Goal: Task Accomplishment & Management: Manage account settings

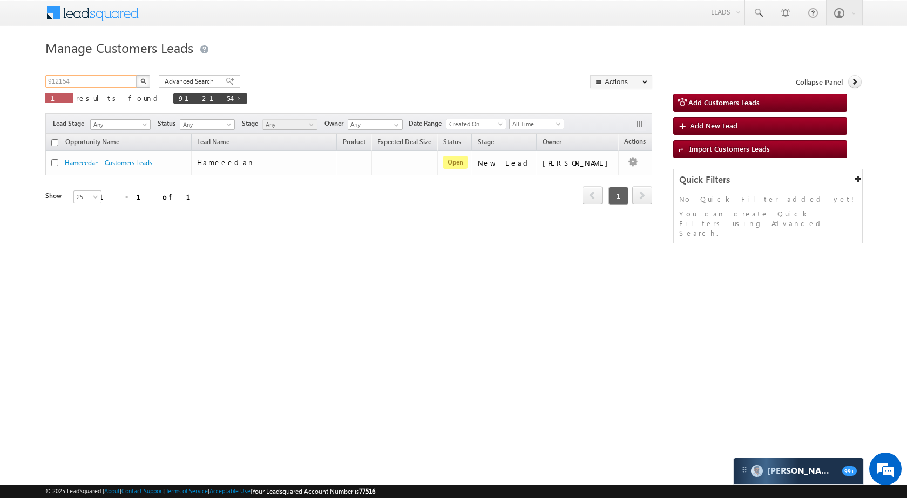
click at [84, 83] on input "912154" at bounding box center [91, 81] width 92 height 13
paste input "07996"
type input "907996"
click at [147, 82] on button "button" at bounding box center [143, 81] width 14 height 13
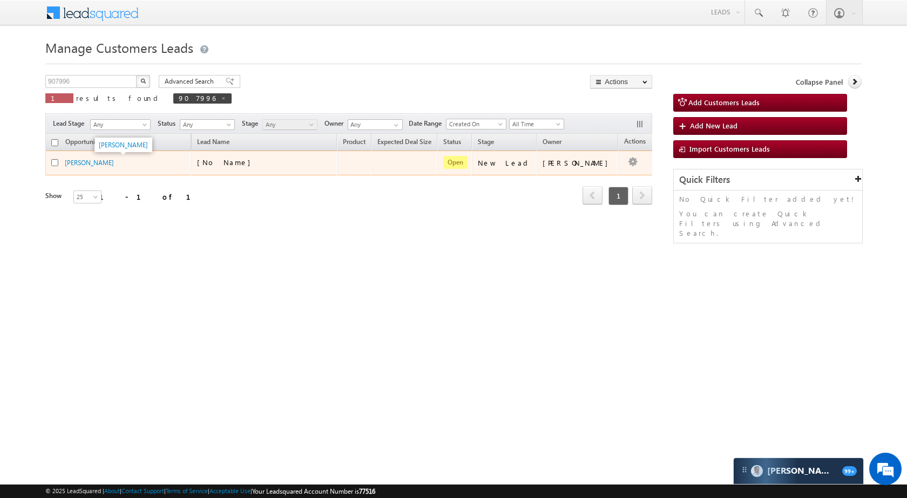
click at [87, 158] on span "[PERSON_NAME]" at bounding box center [89, 162] width 49 height 9
click at [92, 159] on link "[PERSON_NAME]" at bounding box center [89, 163] width 49 height 8
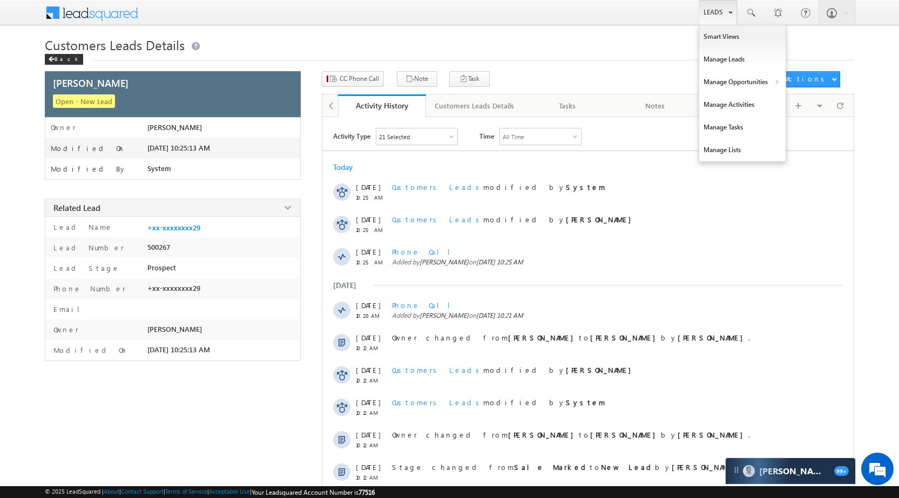
click at [712, 13] on link "Leads" at bounding box center [718, 12] width 38 height 25
click at [740, 81] on link "Manage Opportunities" at bounding box center [742, 82] width 86 height 23
click at [811, 102] on link "Customers Leads" at bounding box center [836, 105] width 99 height 23
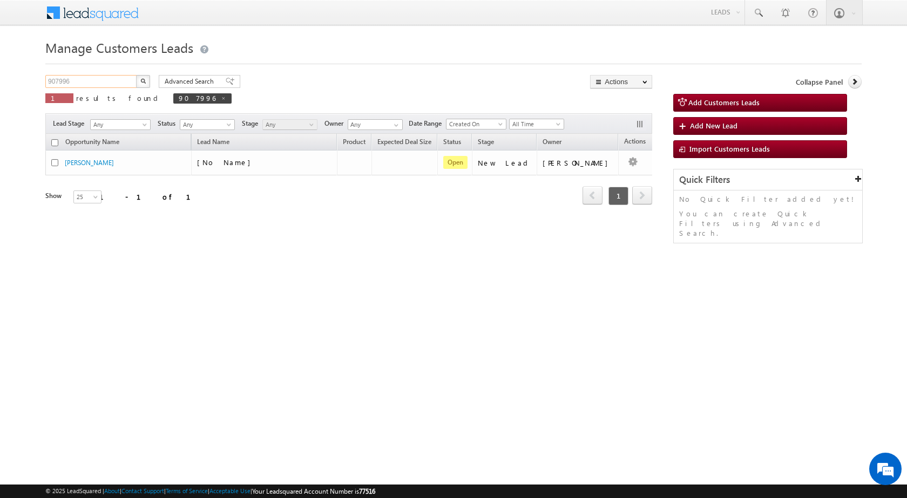
click at [105, 81] on input "907996" at bounding box center [91, 81] width 92 height 13
paste input "789929"
type input "789929"
click at [146, 79] on button "button" at bounding box center [143, 81] width 14 height 13
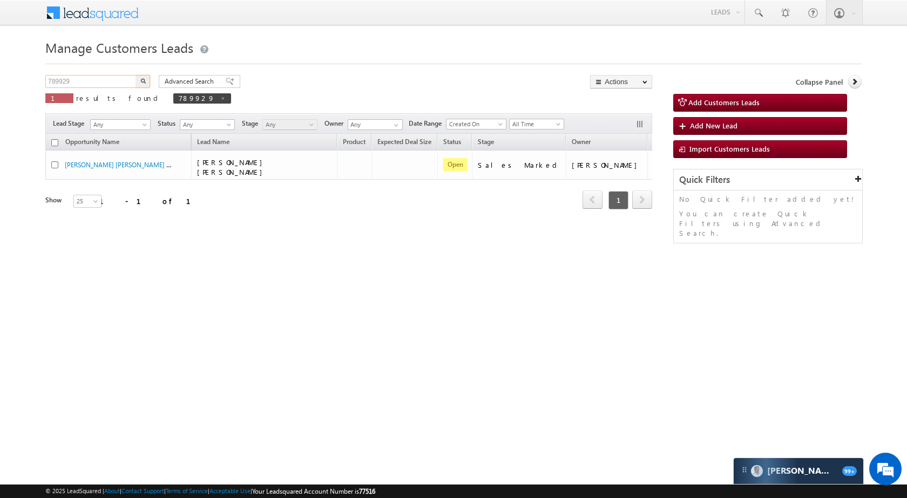
click at [92, 78] on input "789929" at bounding box center [91, 81] width 92 height 13
paste input "905720"
click at [141, 84] on button "button" at bounding box center [143, 81] width 14 height 13
click at [84, 77] on input "905720" at bounding box center [91, 81] width 92 height 13
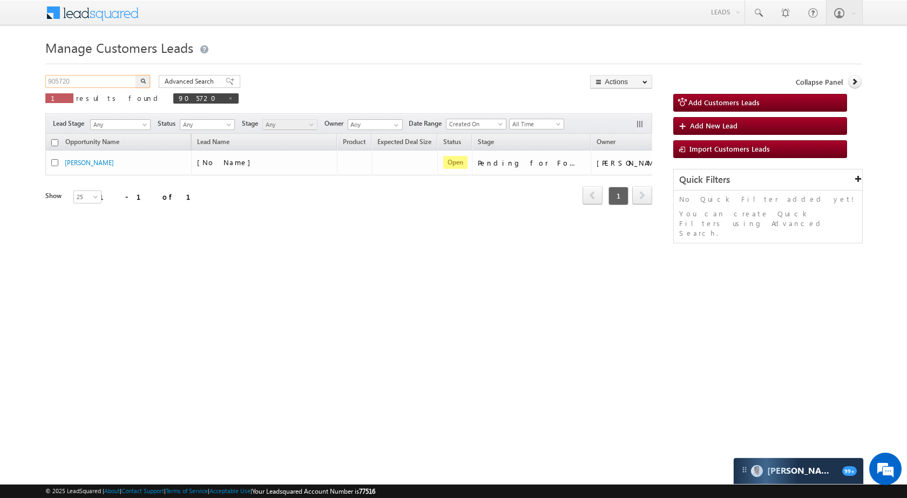
click at [84, 77] on input "905720" at bounding box center [91, 81] width 92 height 13
paste input "597"
click at [138, 81] on button "button" at bounding box center [143, 81] width 14 height 13
click at [127, 70] on div "Manage Customers Leads 905597 X 1 results found 905597 Advanced Search Advanced…" at bounding box center [453, 171] width 816 height 270
click at [124, 77] on input "905597" at bounding box center [91, 81] width 92 height 13
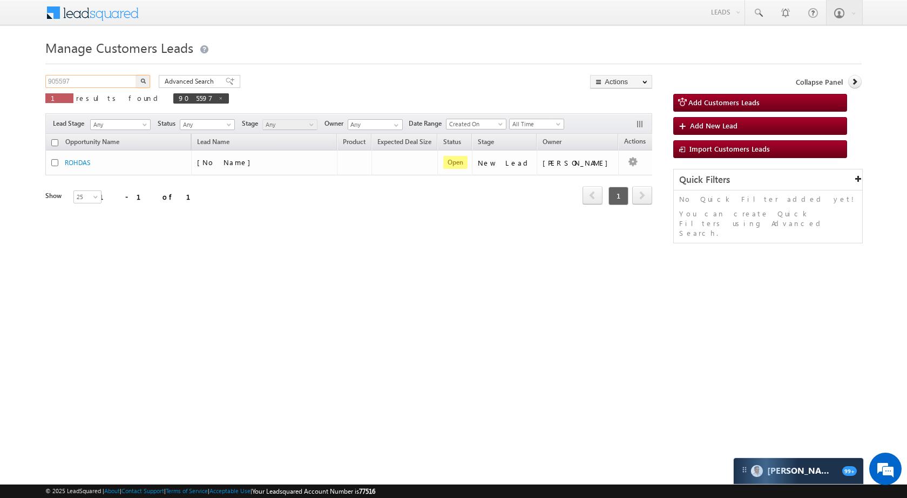
click at [124, 77] on input "905597" at bounding box center [91, 81] width 92 height 13
paste input "896384"
click at [144, 79] on img "button" at bounding box center [142, 80] width 5 height 5
click at [100, 95] on span "results found" at bounding box center [119, 97] width 86 height 9
click at [102, 86] on input "896384" at bounding box center [91, 81] width 92 height 13
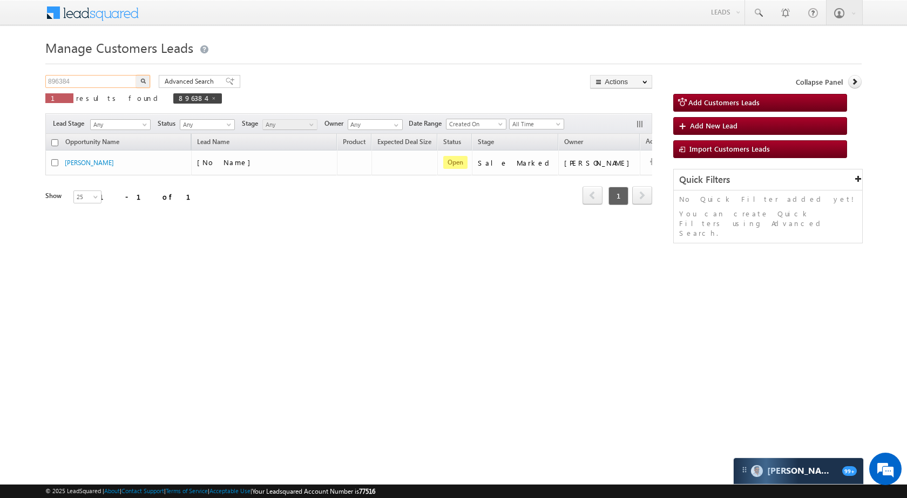
click at [102, 86] on input "896384" at bounding box center [91, 81] width 92 height 13
paste input "905597"
click at [140, 84] on button "button" at bounding box center [143, 81] width 14 height 13
click at [218, 100] on span at bounding box center [220, 98] width 5 height 5
type input "Search Customers Leads"
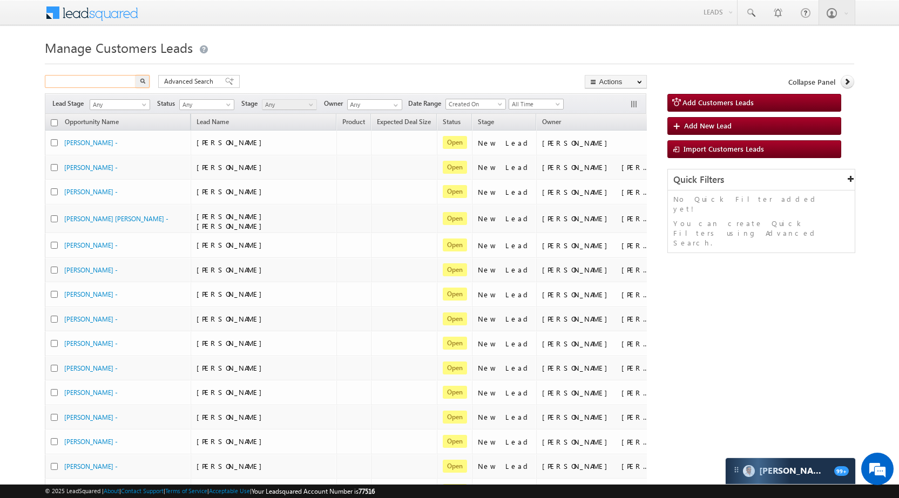
paste input "792106"
click at [146, 83] on button "button" at bounding box center [142, 81] width 14 height 13
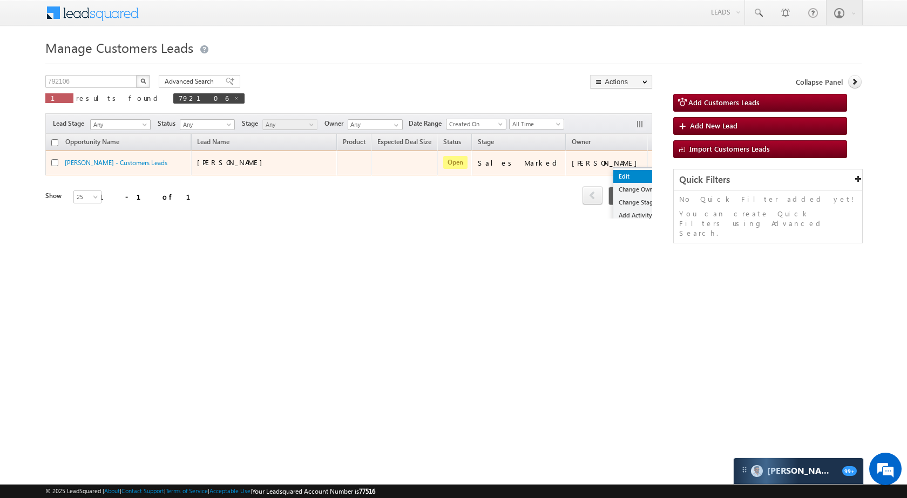
click at [613, 180] on link "Edit" at bounding box center [640, 176] width 54 height 13
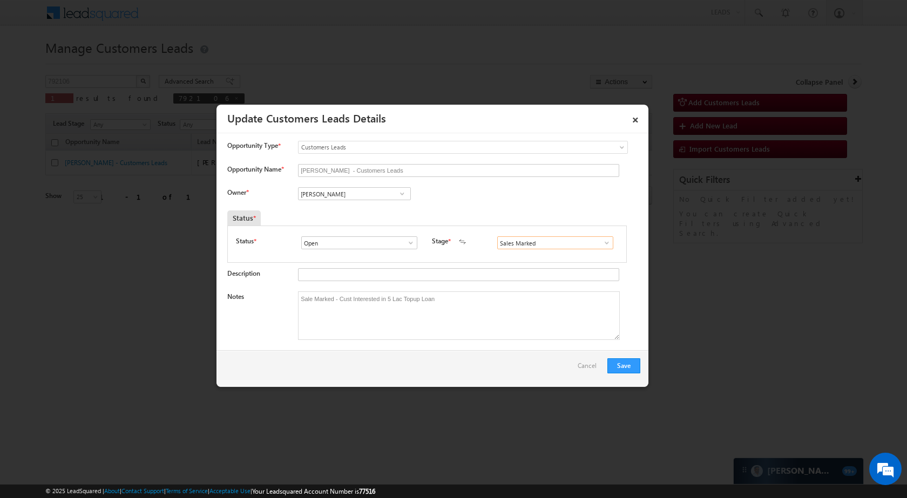
click at [577, 244] on input "Sales Marked" at bounding box center [555, 242] width 116 height 13
click at [601, 244] on span at bounding box center [606, 243] width 11 height 9
click at [457, 296] on textarea "Sale Marked - Cust Interested in 5 Lac Topup Loan" at bounding box center [459, 316] width 322 height 49
click at [633, 117] on link "×" at bounding box center [635, 118] width 18 height 19
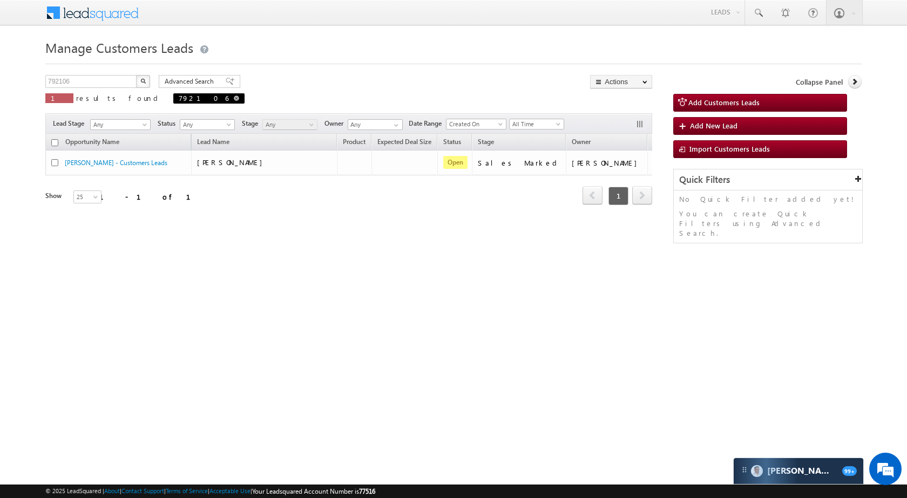
click at [234, 100] on span at bounding box center [236, 98] width 5 height 5
type input "Search Customers Leads"
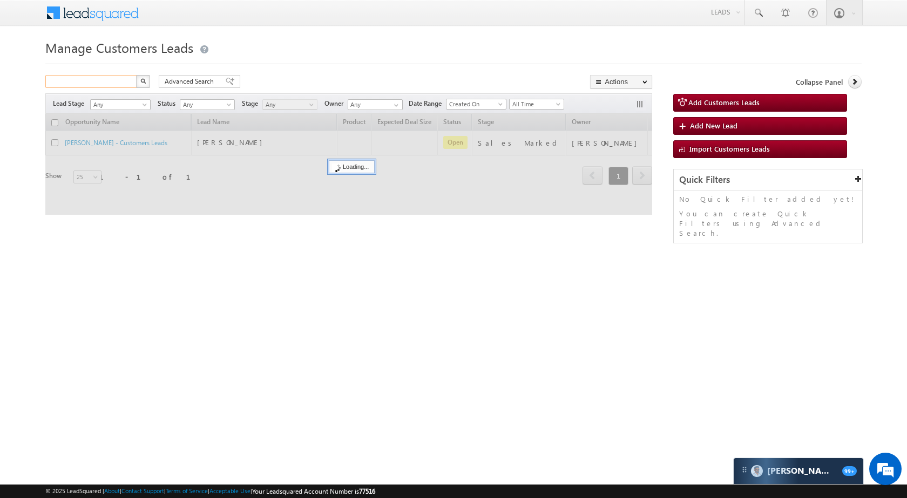
click at [107, 83] on input "text" at bounding box center [91, 81] width 92 height 13
paste input "832123"
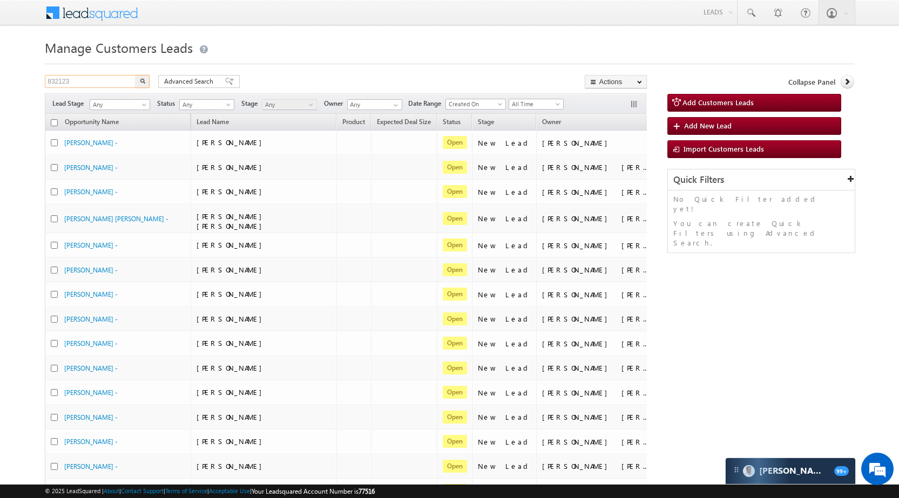
type input "832123"
click at [140, 83] on img "button" at bounding box center [142, 80] width 5 height 5
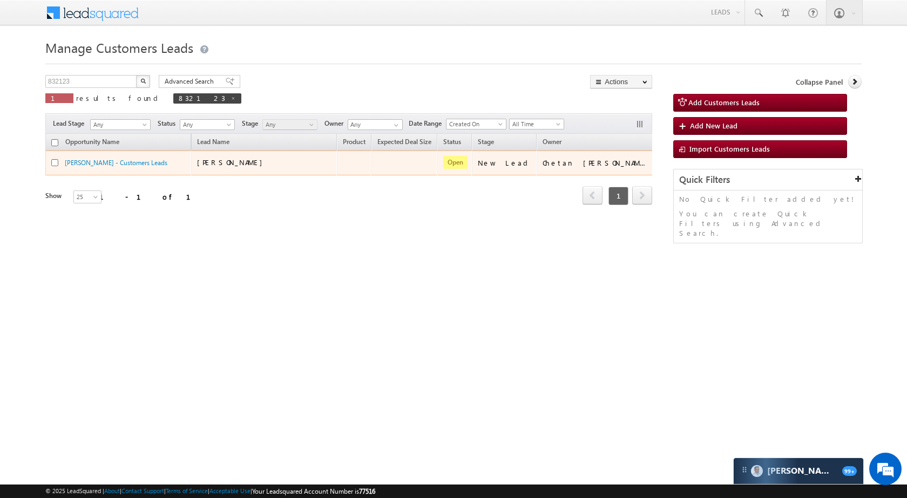
click at [213, 165] on span "Nilu Bai" at bounding box center [232, 162] width 71 height 9
click at [113, 162] on link "Nilu Bai - Customers Leads" at bounding box center [116, 163] width 103 height 8
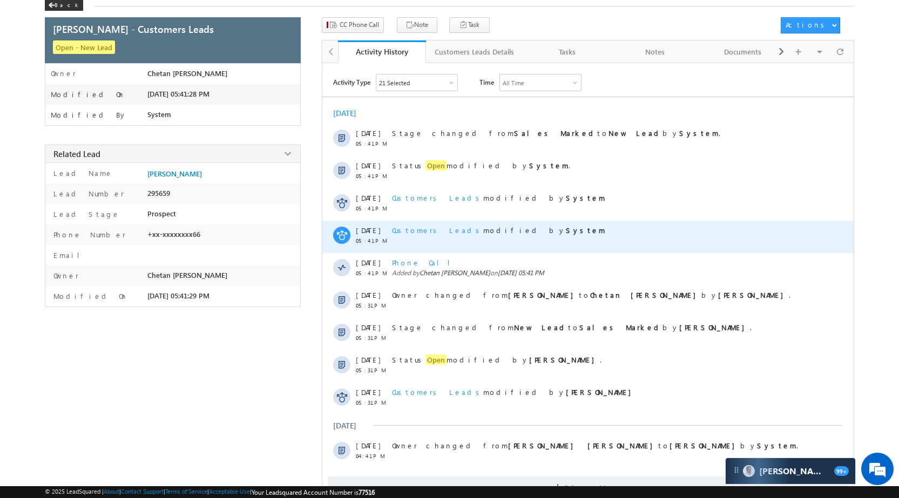
scroll to position [87, 0]
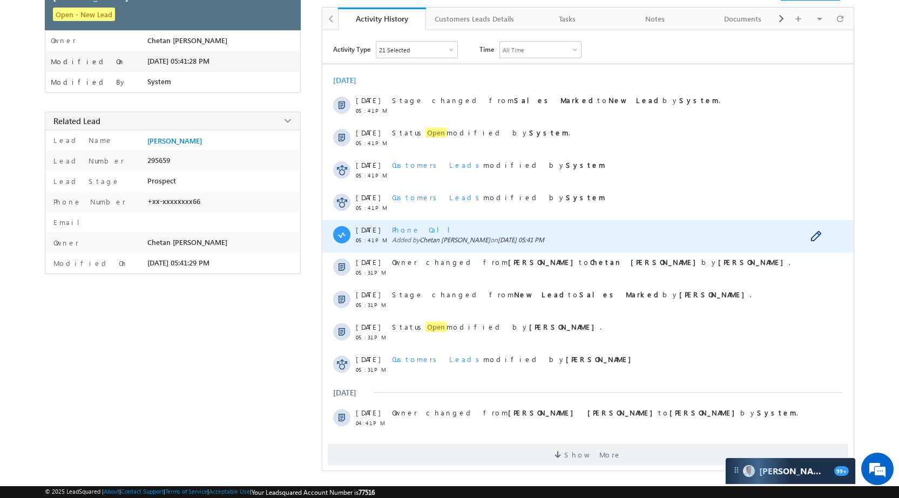
click at [409, 228] on span "Phone Call" at bounding box center [425, 229] width 66 height 9
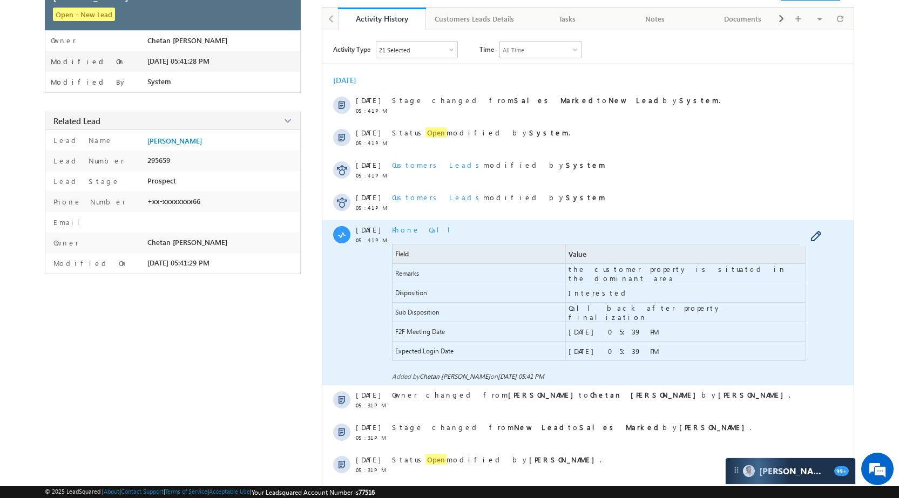
scroll to position [141, 0]
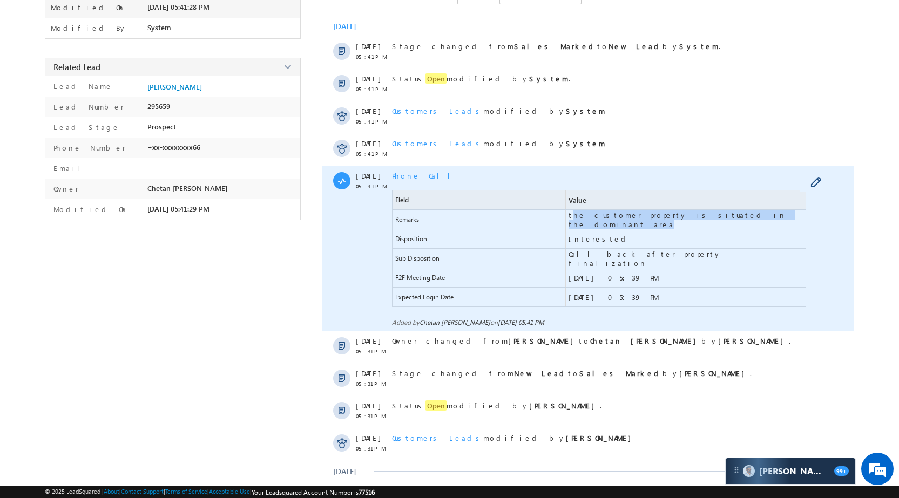
drag, startPoint x: 572, startPoint y: 223, endPoint x: 751, endPoint y: 223, distance: 178.7
click at [751, 223] on span "the customer property is situated in the dominant area" at bounding box center [686, 219] width 240 height 19
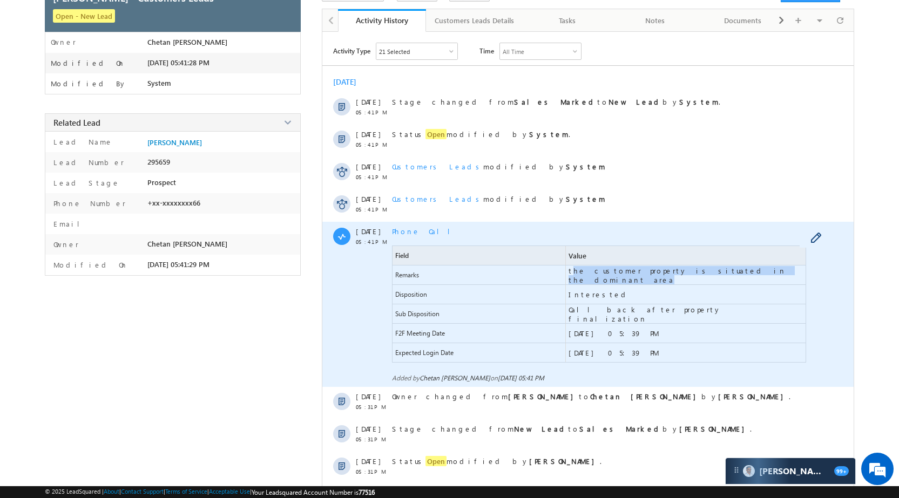
scroll to position [0, 0]
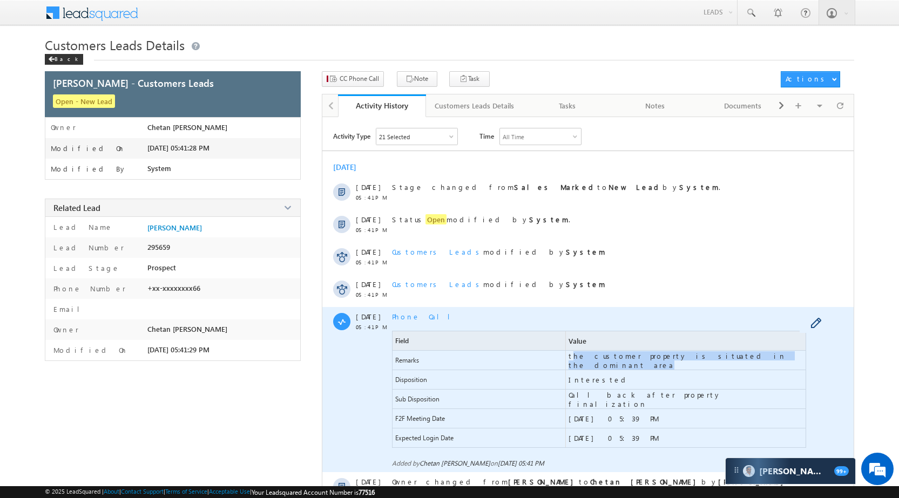
click at [743, 364] on span "the customer property is situated in the dominant area" at bounding box center [686, 360] width 240 height 19
drag, startPoint x: 743, startPoint y: 359, endPoint x: 566, endPoint y: 361, distance: 176.5
click at [566, 361] on span "the customer property is situated in the dominant area" at bounding box center [686, 360] width 240 height 19
copy span "the customer property is situated in the dominant area"
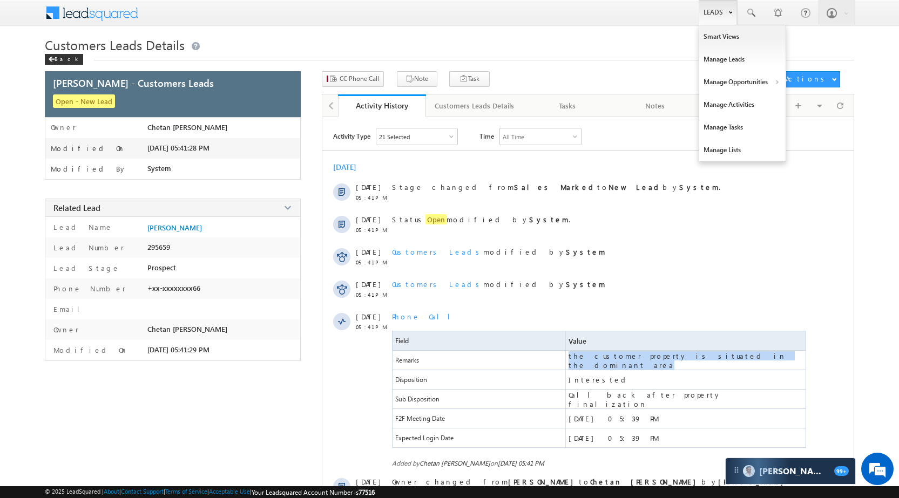
click at [714, 6] on link "Leads" at bounding box center [718, 12] width 38 height 25
click at [761, 83] on link "Manage Opportunities" at bounding box center [742, 82] width 86 height 23
click at [824, 106] on link "Customers Leads" at bounding box center [836, 105] width 99 height 23
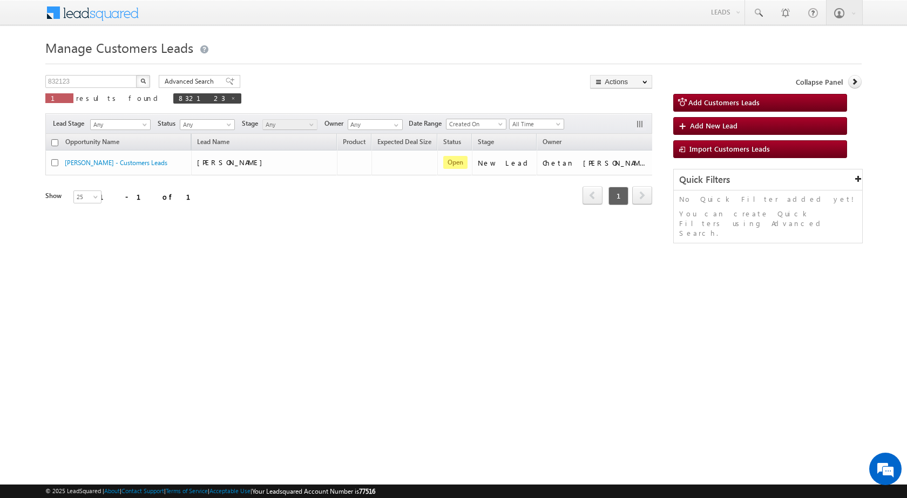
click at [231, 96] on span at bounding box center [233, 98] width 5 height 5
type input "Search Customers Leads"
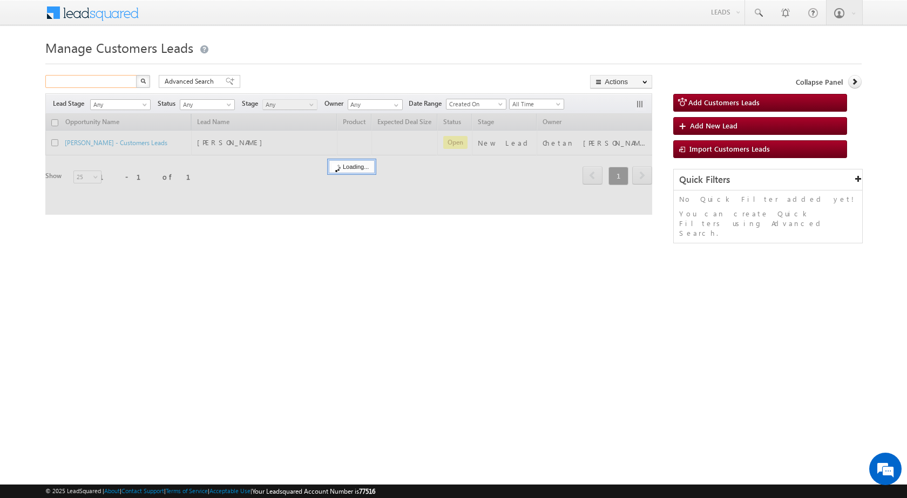
click at [111, 79] on input "text" at bounding box center [91, 81] width 92 height 13
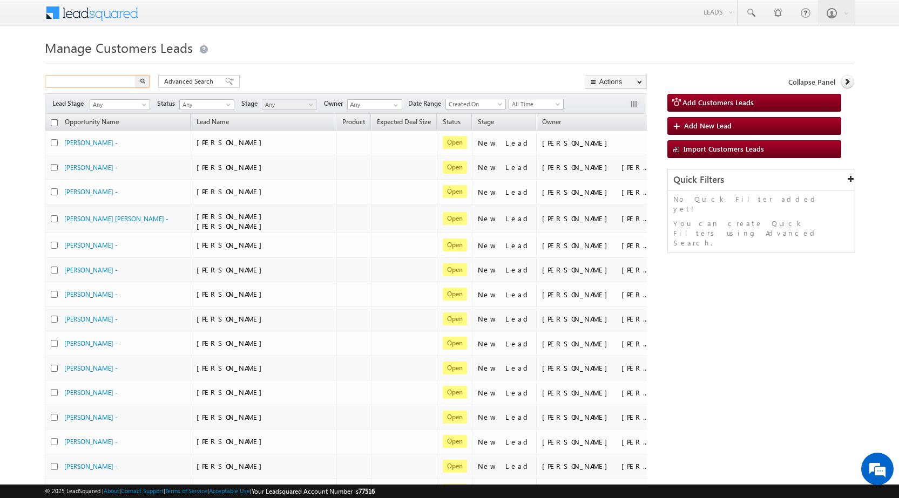
paste input "792140"
type input "792140"
click at [144, 80] on img "button" at bounding box center [142, 80] width 5 height 5
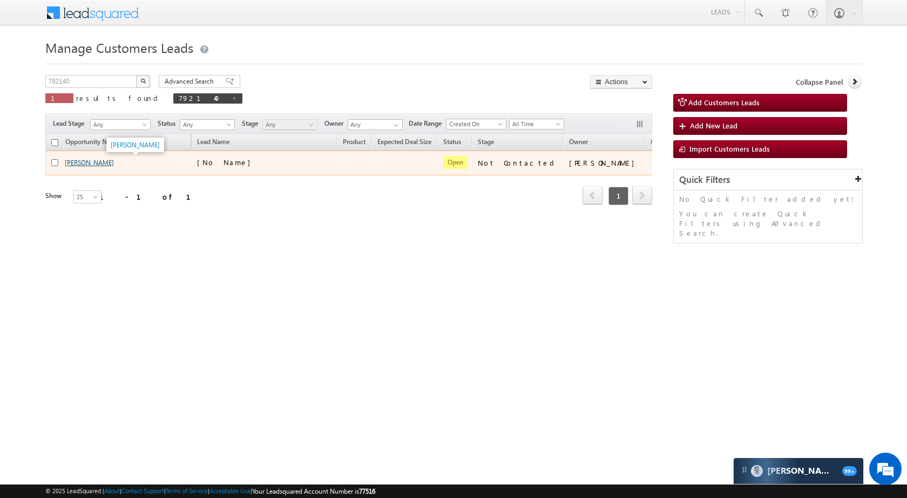
click at [71, 160] on link "[PERSON_NAME]" at bounding box center [89, 163] width 49 height 8
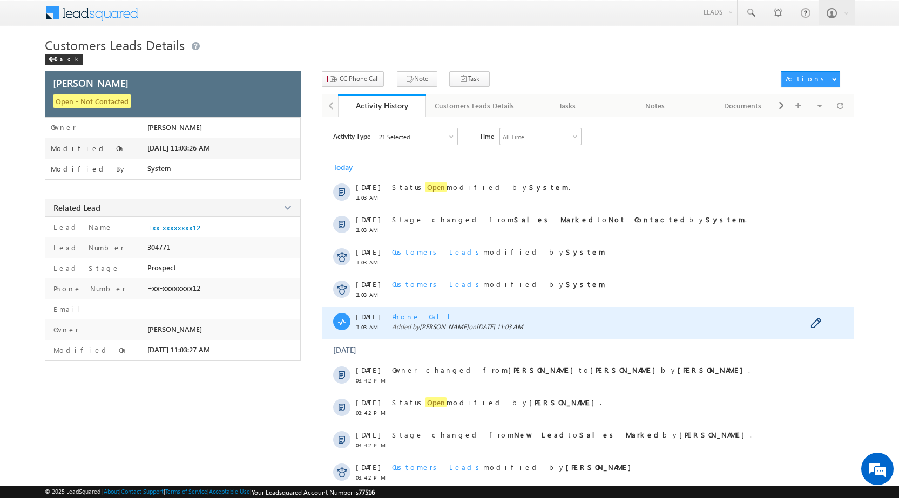
click at [417, 315] on span "Phone Call" at bounding box center [425, 316] width 66 height 9
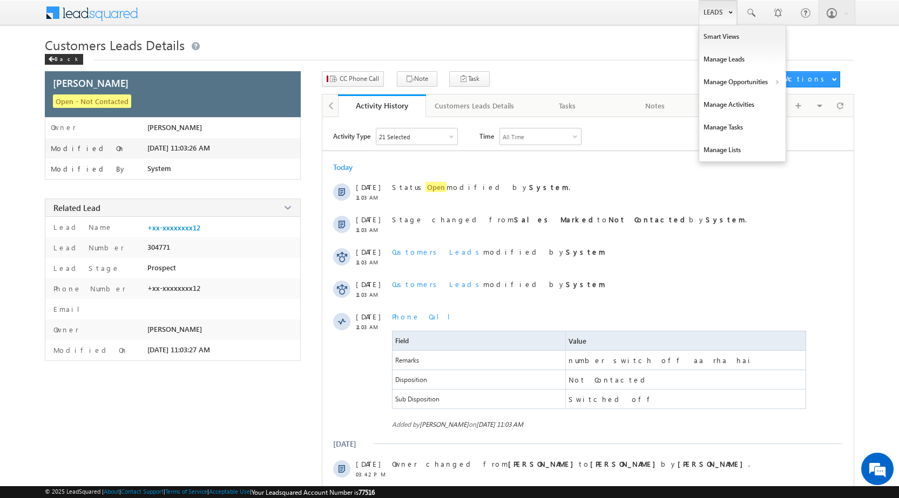
click at [709, 14] on link "Leads" at bounding box center [718, 12] width 38 height 25
click at [740, 87] on link "Manage Opportunities" at bounding box center [742, 82] width 86 height 23
click at [798, 112] on link "Customers Leads" at bounding box center [836, 105] width 99 height 23
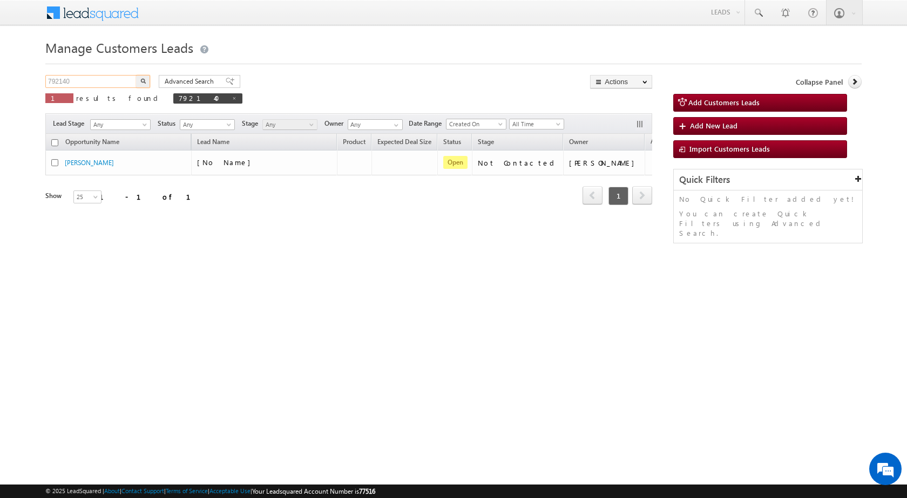
click at [115, 83] on input "792140" at bounding box center [91, 81] width 92 height 13
paste input "89915"
type input "789915"
click at [148, 79] on button "button" at bounding box center [143, 81] width 14 height 13
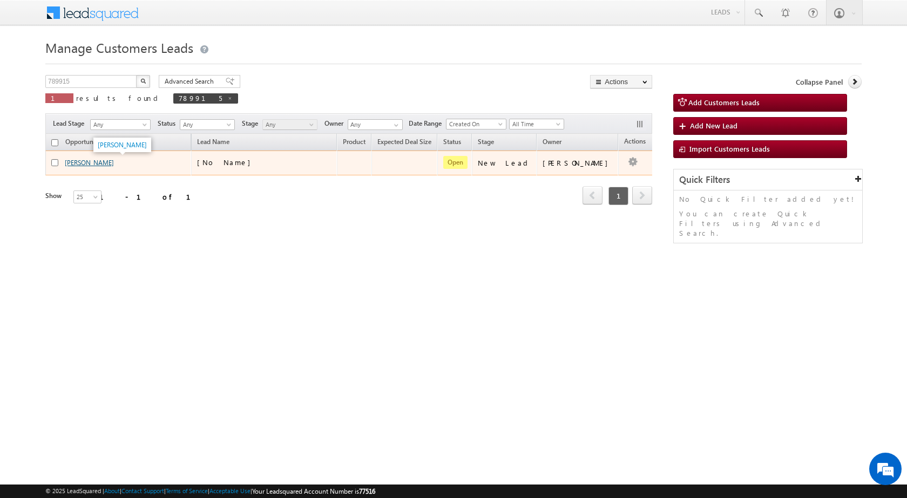
click at [99, 162] on link "[PERSON_NAME]" at bounding box center [89, 163] width 49 height 8
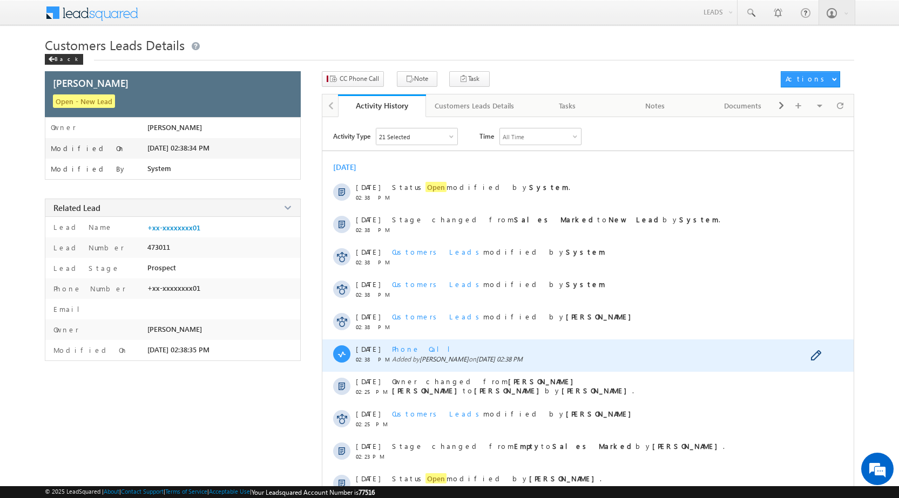
click at [416, 346] on span "Phone Call" at bounding box center [425, 348] width 66 height 9
